Goal: Task Accomplishment & Management: Complete application form

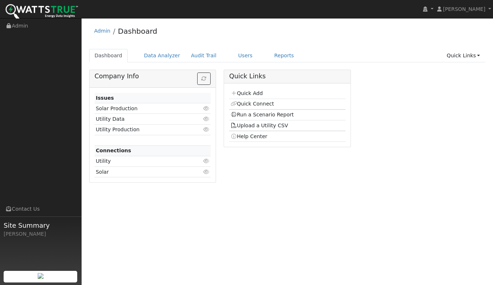
click at [249, 95] on link "Quick Add" at bounding box center [247, 93] width 32 height 6
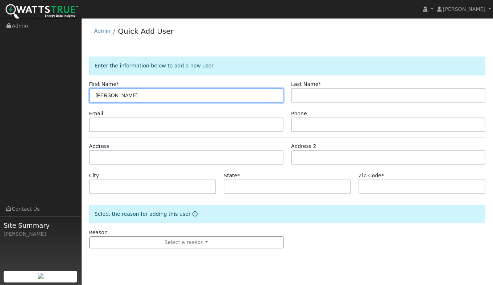
type input "Gary"
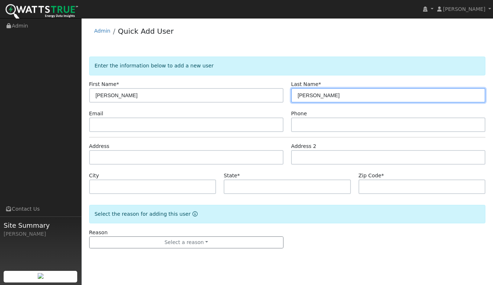
type input "Davies"
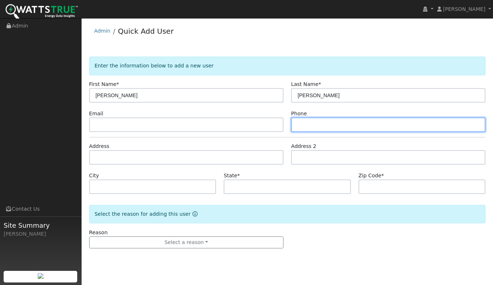
click at [307, 126] on input "text" at bounding box center [388, 125] width 194 height 15
paste input "530-306-3118"
type input "530-306-3118"
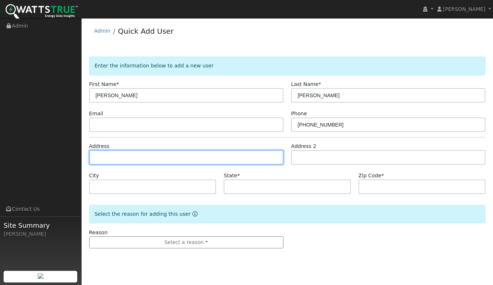
click at [110, 155] on input "text" at bounding box center [186, 157] width 194 height 15
type input "3491 Almosta Road"
type input "Placerville"
type input "CA"
type input "95667"
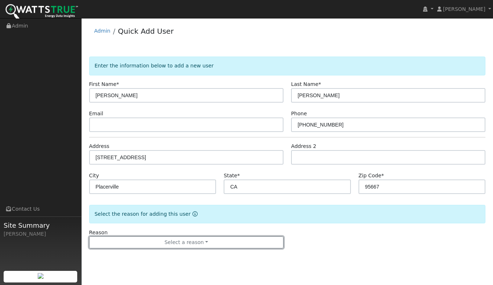
click at [181, 247] on button "Select a reason" at bounding box center [186, 243] width 194 height 12
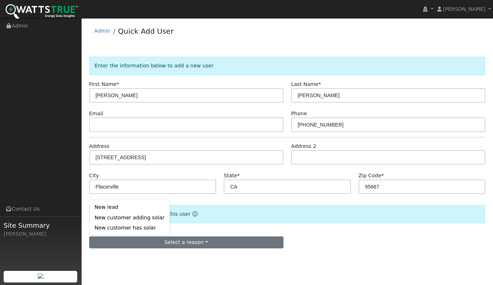
click at [110, 207] on link "New lead" at bounding box center [130, 207] width 80 height 10
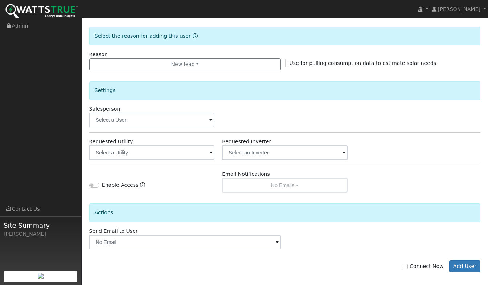
scroll to position [181, 0]
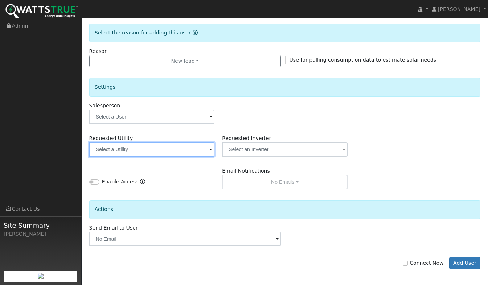
click at [131, 154] on input "text" at bounding box center [152, 149] width 126 height 15
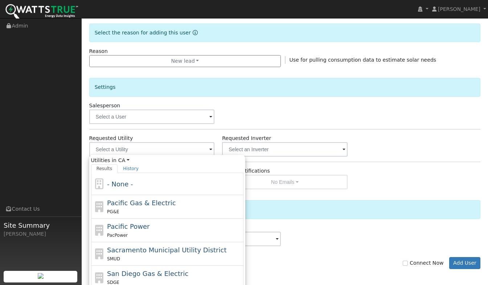
click at [131, 202] on span "Pacific Gas & Electric" at bounding box center [141, 203] width 69 height 8
type input "Pacific Gas & Electric"
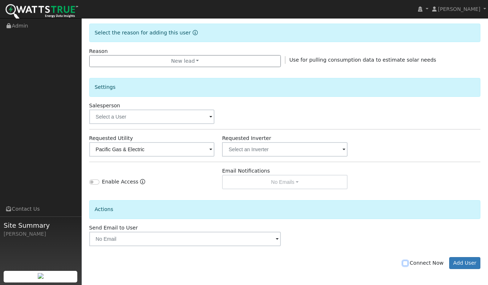
click at [408, 265] on input "Connect Now" at bounding box center [405, 263] width 5 height 5
checkbox input "true"
click at [465, 264] on button "Add User" at bounding box center [465, 263] width 32 height 12
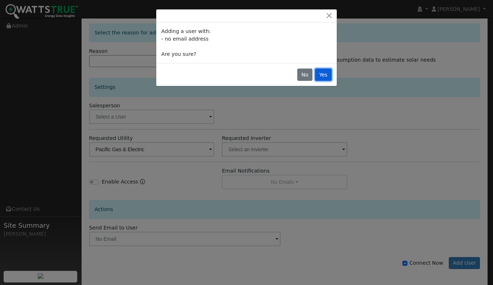
click at [325, 79] on button "Yes" at bounding box center [323, 75] width 17 height 12
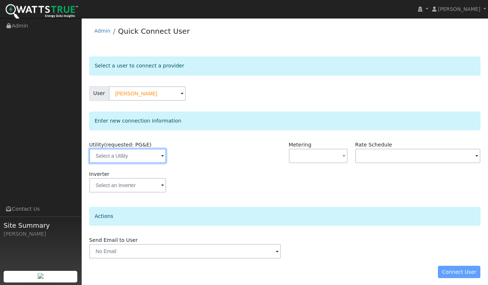
click at [126, 154] on input "text" at bounding box center [127, 156] width 77 height 15
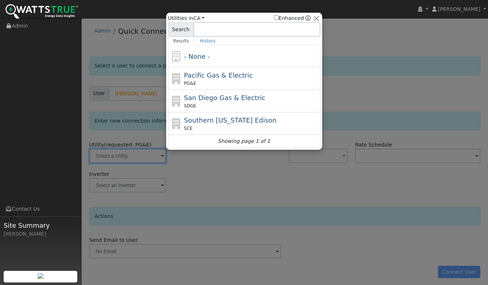
click at [231, 75] on span "Pacific Gas & Electric" at bounding box center [218, 75] width 69 height 8
type input "PG&E"
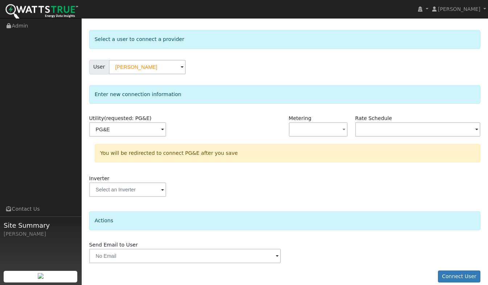
scroll to position [35, 0]
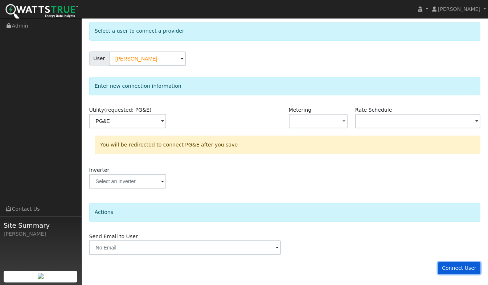
click at [463, 268] on button "Connect User" at bounding box center [459, 268] width 43 height 12
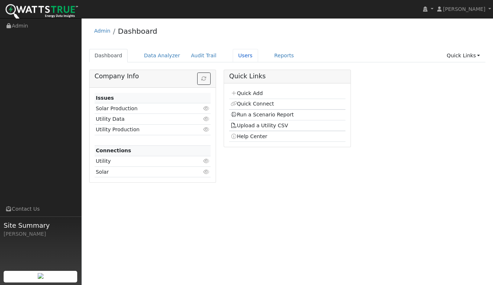
click at [235, 56] on link "Users" at bounding box center [245, 55] width 25 height 13
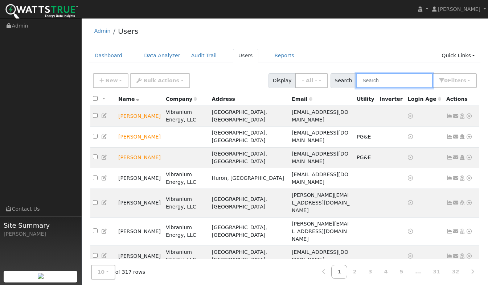
click at [382, 84] on input "text" at bounding box center [394, 80] width 77 height 15
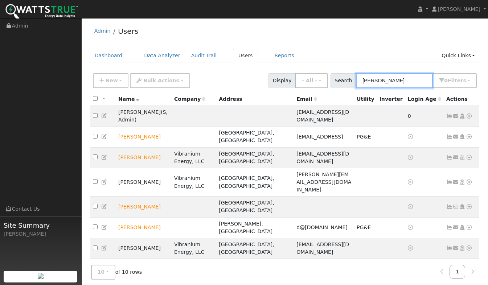
type input "Davies"
click at [469, 204] on icon at bounding box center [469, 206] width 7 height 5
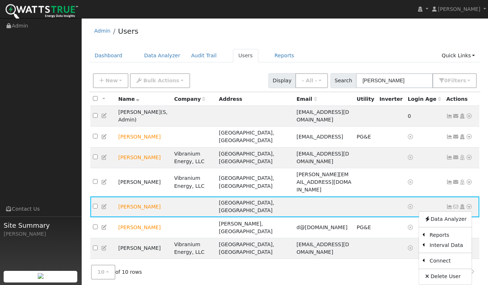
click at [0, 0] on link "Utility" at bounding box center [0, 0] width 0 height 0
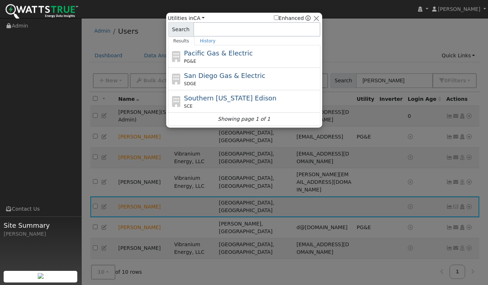
click at [217, 60] on div "PG&E" at bounding box center [251, 61] width 135 height 7
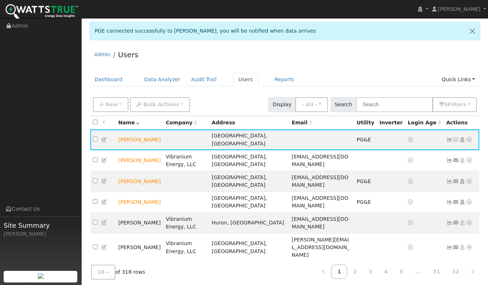
click at [469, 137] on icon at bounding box center [469, 139] width 7 height 5
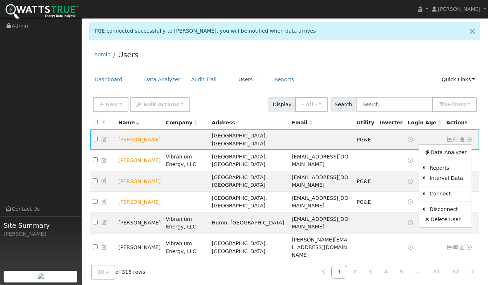
click at [0, 0] on link "Scenario" at bounding box center [0, 0] width 0 height 0
